Goal: Task Accomplishment & Management: Use online tool/utility

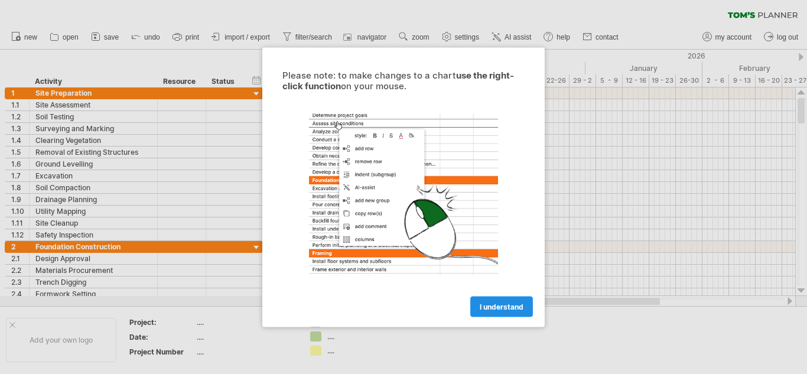
click at [514, 303] on span "I understand" at bounding box center [502, 306] width 44 height 9
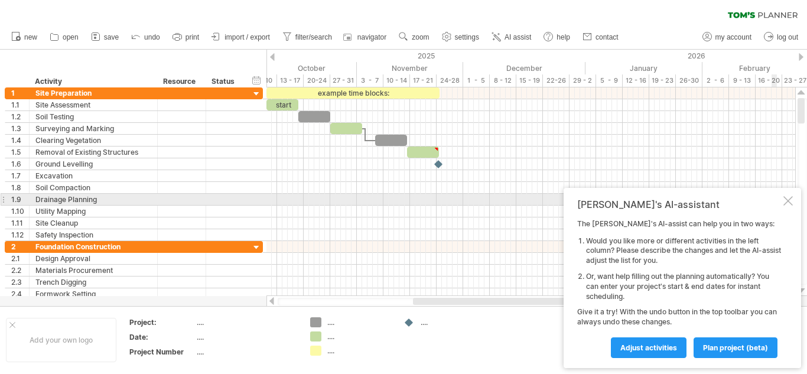
click at [788, 200] on div at bounding box center [788, 200] width 9 height 9
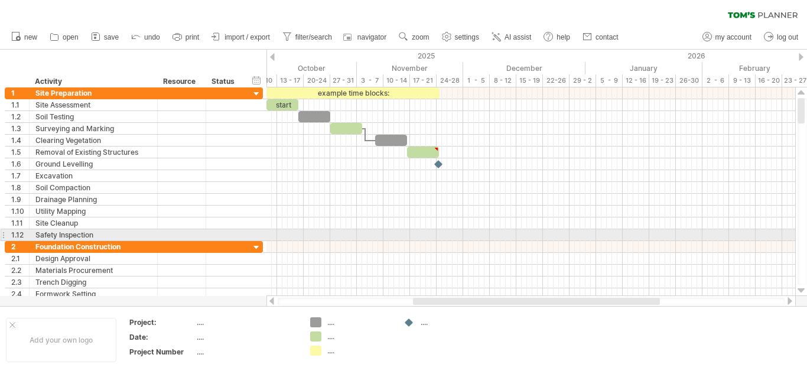
click at [807, 237] on div at bounding box center [802, 191] width 9 height 187
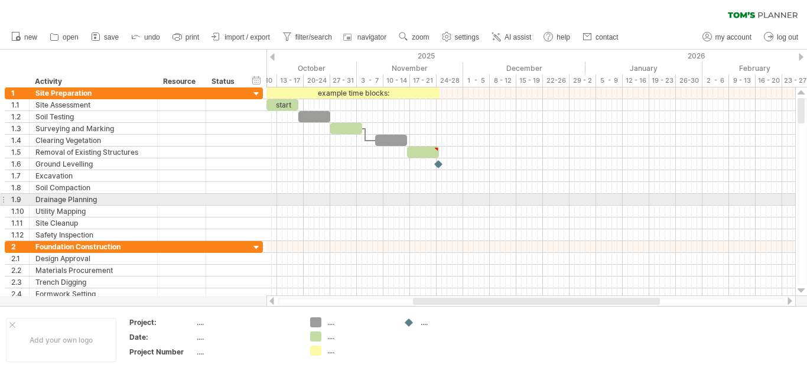
drag, startPoint x: 807, startPoint y: 237, endPoint x: 805, endPoint y: 196, distance: 41.4
click at [805, 196] on div at bounding box center [802, 191] width 9 height 187
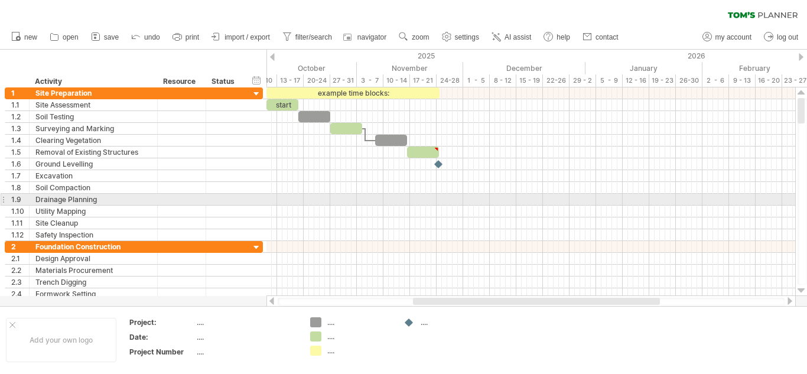
click at [805, 196] on div at bounding box center [802, 191] width 9 height 187
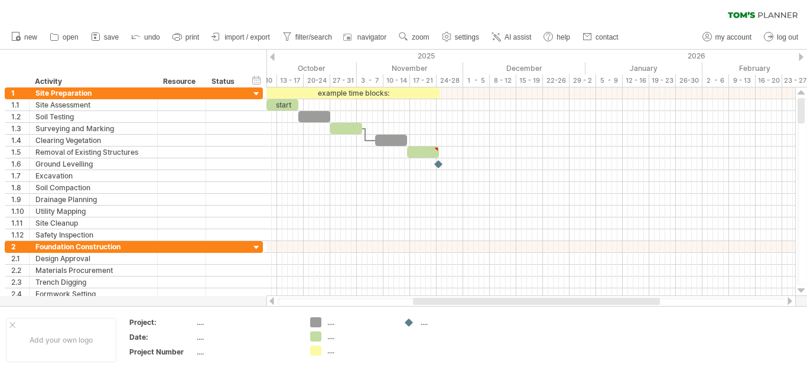
drag, startPoint x: 802, startPoint y: 111, endPoint x: 807, endPoint y: 47, distance: 64.5
click at [807, 47] on div "Trying to reach [DOMAIN_NAME] Connected again... 0% clear filter new 1" at bounding box center [403, 187] width 807 height 374
click at [515, 37] on span "AI assist" at bounding box center [518, 37] width 27 height 8
